Goal: Share content

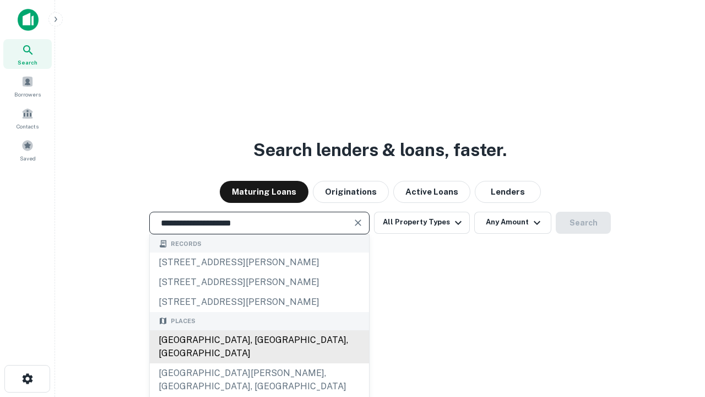
click at [259, 363] on div "[GEOGRAPHIC_DATA], [GEOGRAPHIC_DATA], [GEOGRAPHIC_DATA]" at bounding box center [259, 346] width 219 height 33
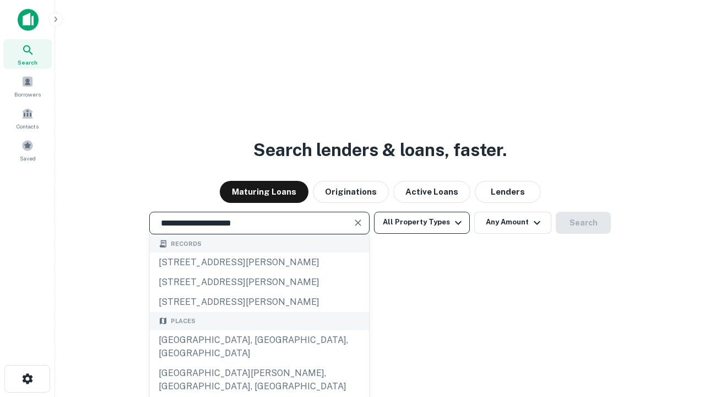
type input "**********"
click at [422, 222] on button "All Property Types" at bounding box center [422, 223] width 96 height 22
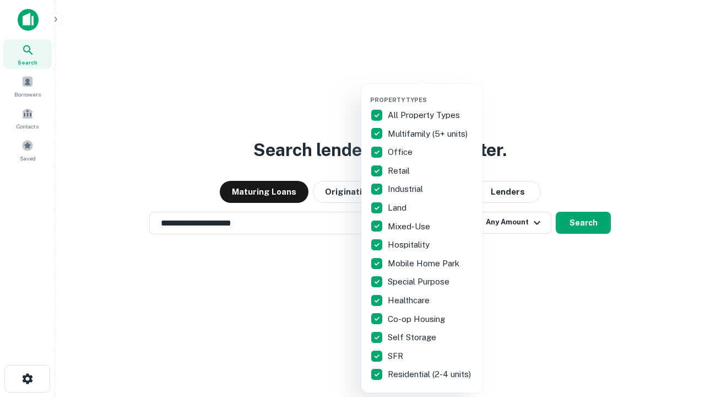
click at [431, 93] on button "button" at bounding box center [430, 93] width 121 height 1
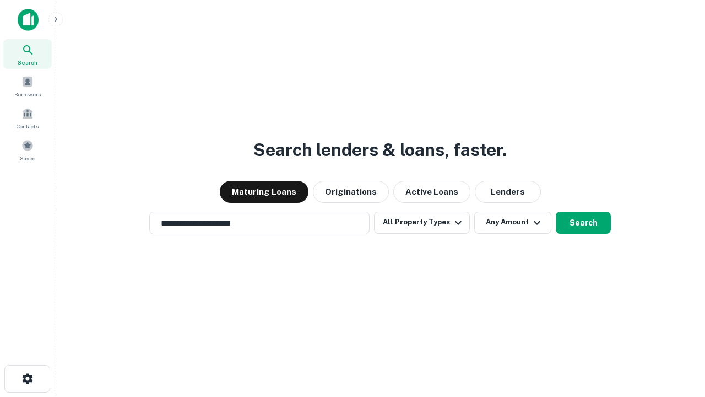
scroll to position [17, 0]
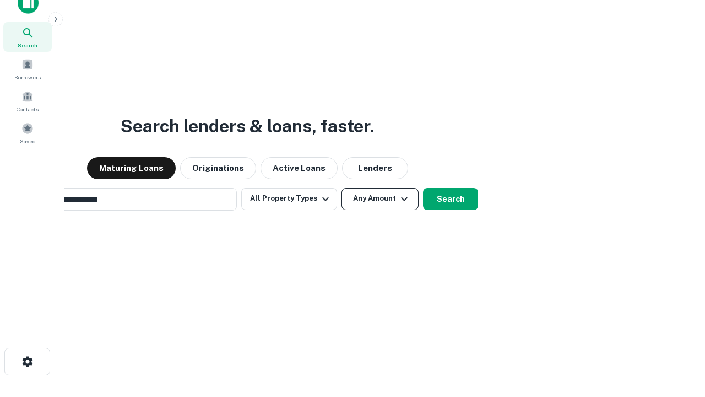
click at [342, 188] on button "Any Amount" at bounding box center [380, 199] width 77 height 22
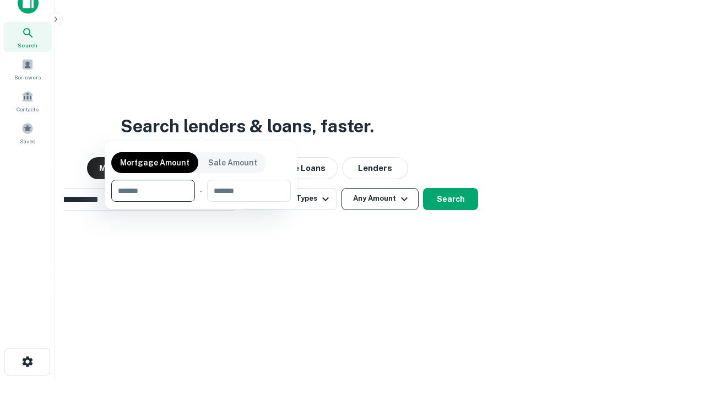
scroll to position [18, 0]
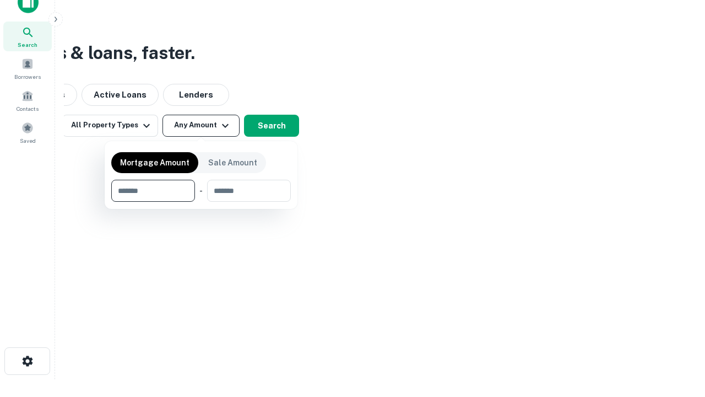
type input "*******"
click at [201, 202] on button "button" at bounding box center [201, 202] width 180 height 1
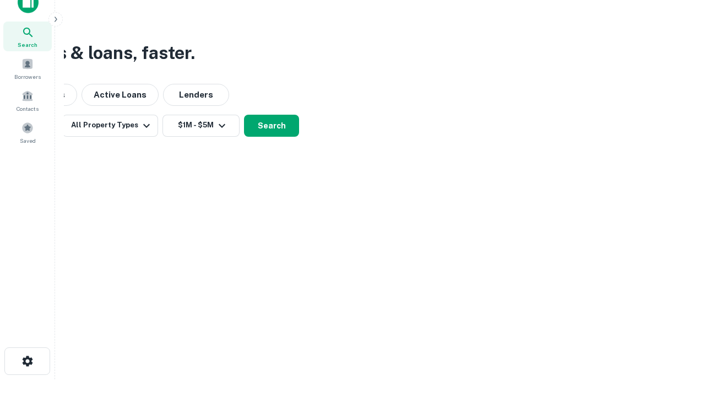
scroll to position [17, 0]
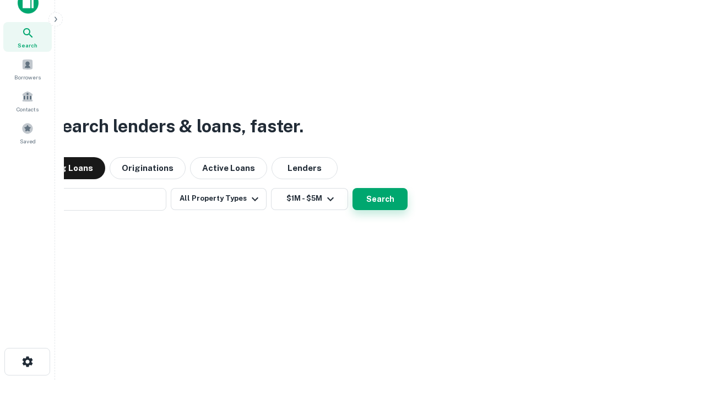
click at [353, 188] on button "Search" at bounding box center [380, 199] width 55 height 22
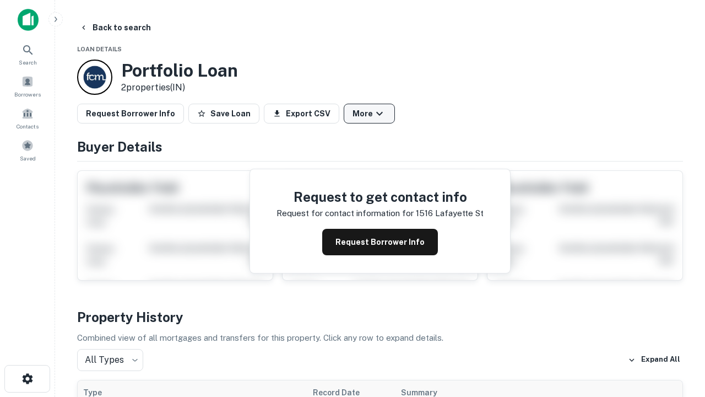
click at [369, 114] on button "More" at bounding box center [369, 114] width 51 height 20
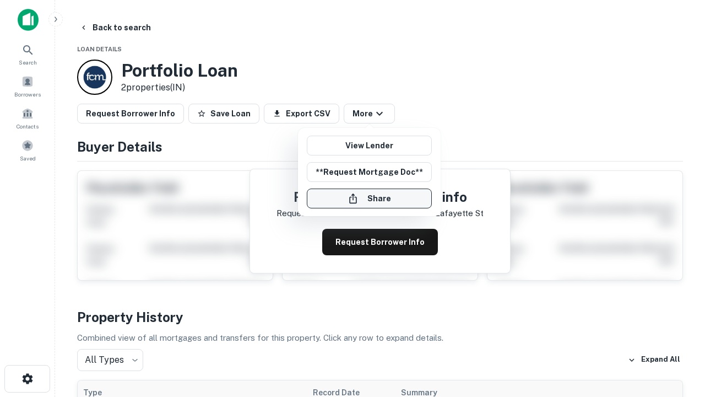
click at [369, 198] on button "Share" at bounding box center [369, 198] width 125 height 20
